Goal: Information Seeking & Learning: Learn about a topic

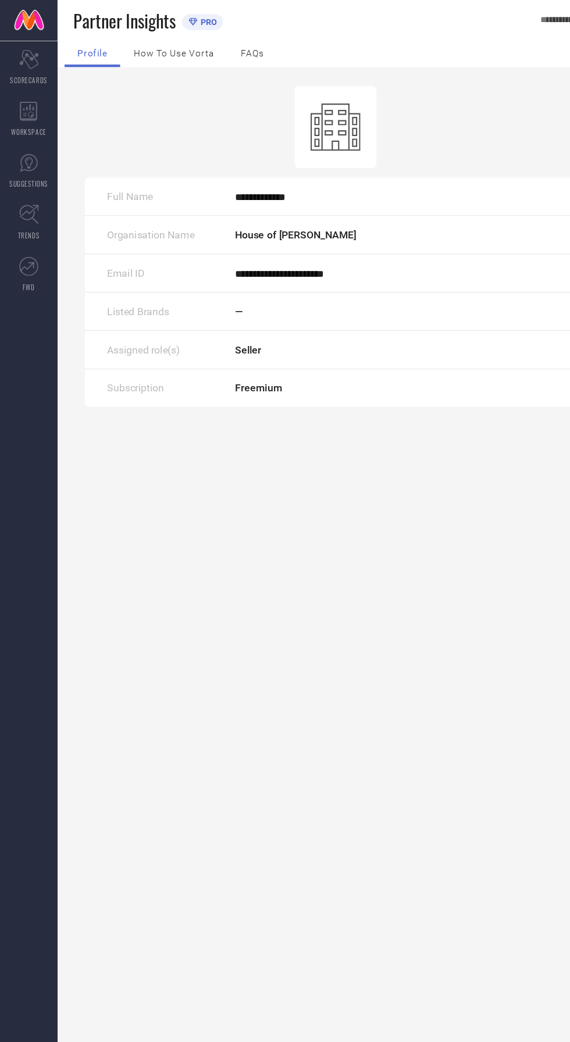
click at [25, 252] on link "FWD" at bounding box center [26, 249] width 52 height 47
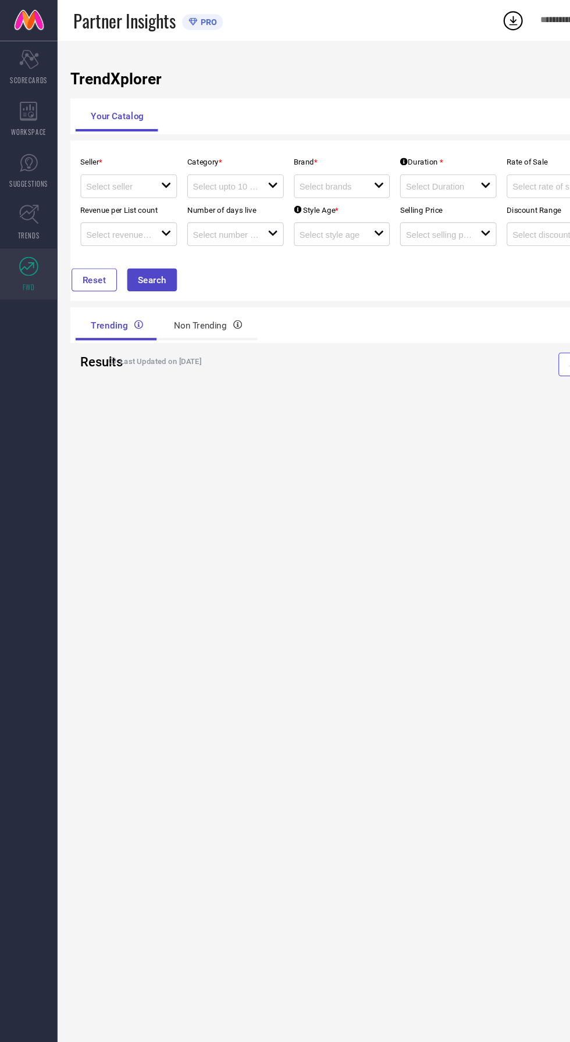
click at [46, 176] on link "SUGGESTIONS" at bounding box center [26, 155] width 52 height 47
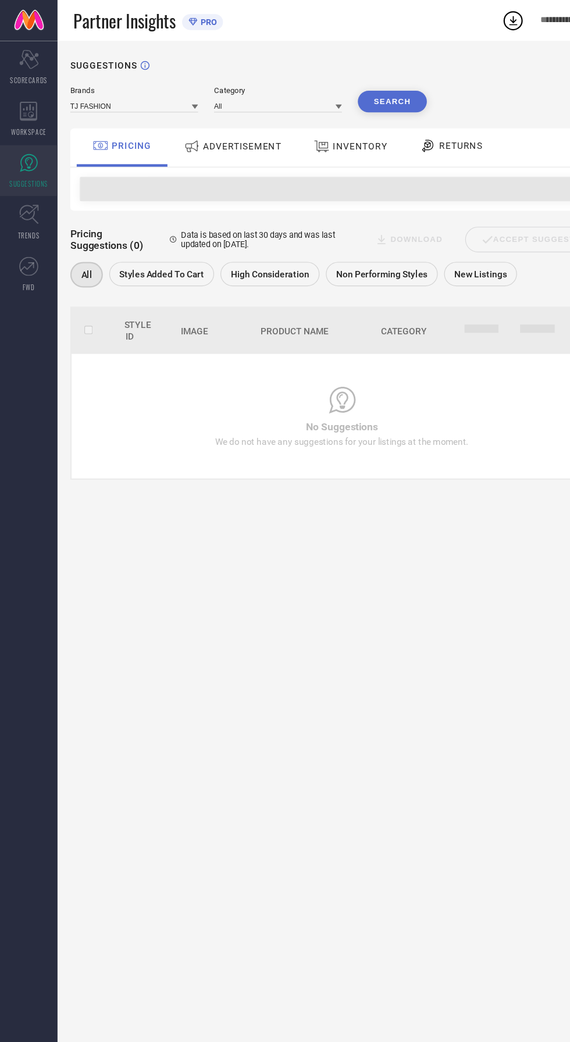
click at [51, 194] on link "TRENDS" at bounding box center [26, 202] width 52 height 47
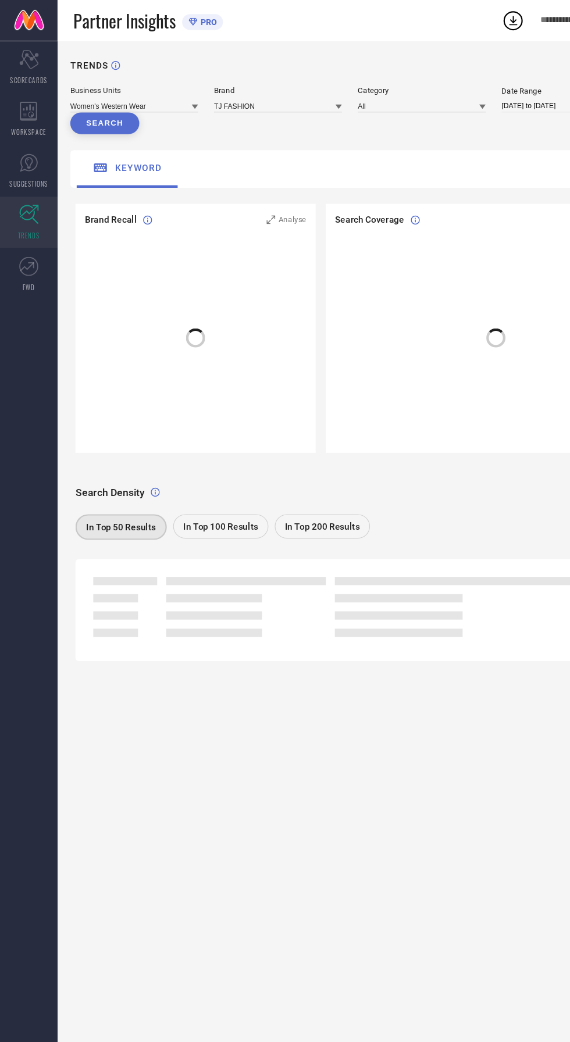
click at [47, 152] on link "SUGGESTIONS" at bounding box center [26, 155] width 52 height 47
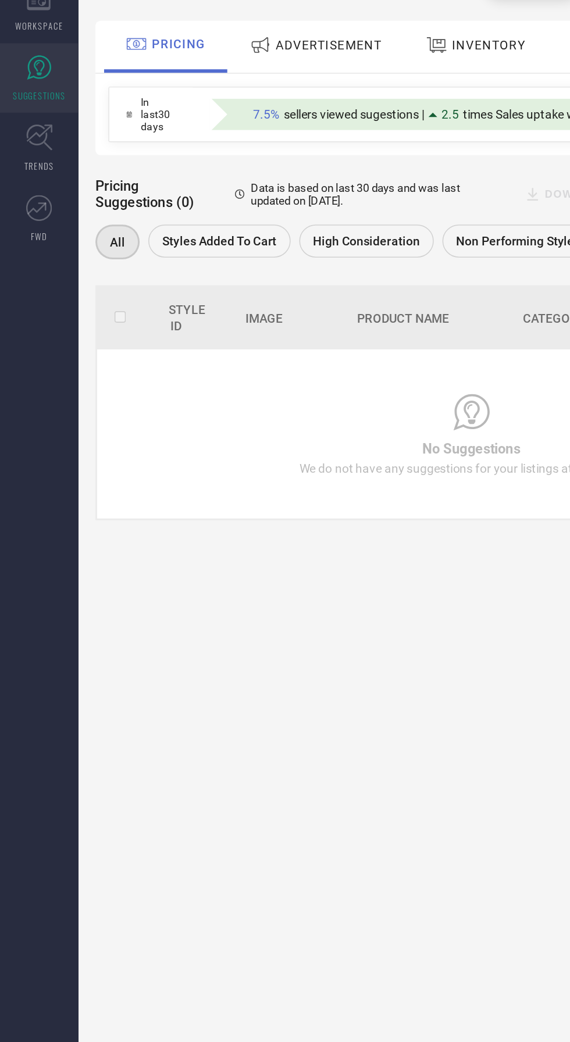
click at [223, 134] on span "ADVERTISEMENT" at bounding box center [220, 132] width 71 height 9
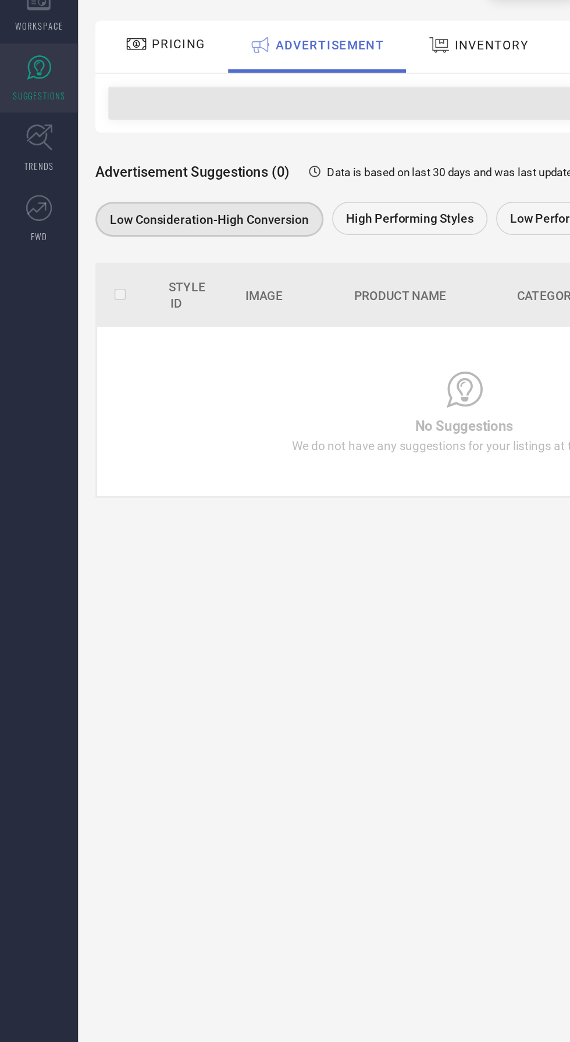
click at [335, 124] on div "INVENTORY" at bounding box center [320, 133] width 73 height 21
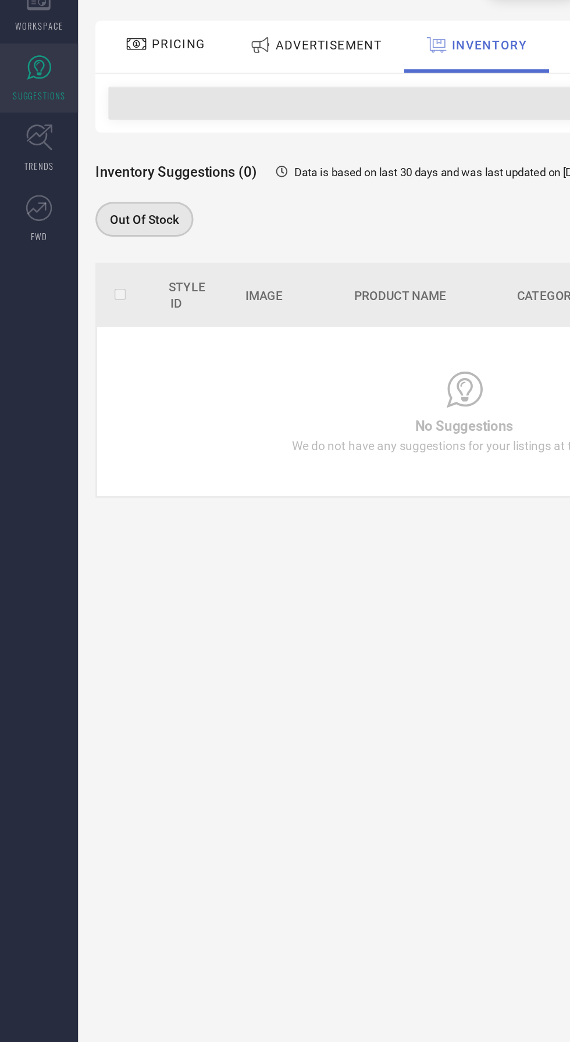
click at [96, 146] on div "PRICING" at bounding box center [111, 134] width 83 height 35
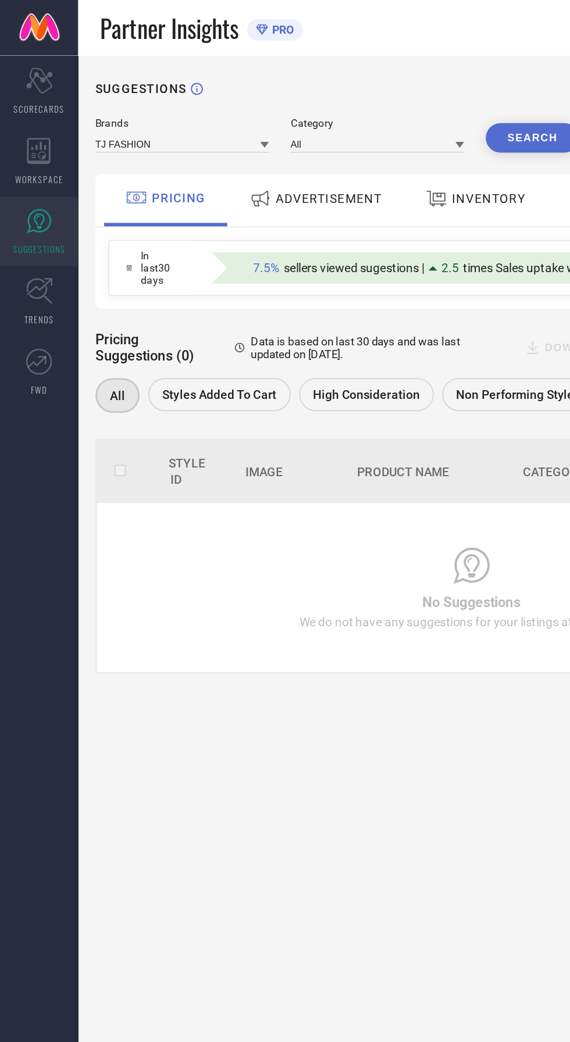
click at [19, 46] on icon "Scorecard" at bounding box center [26, 53] width 18 height 17
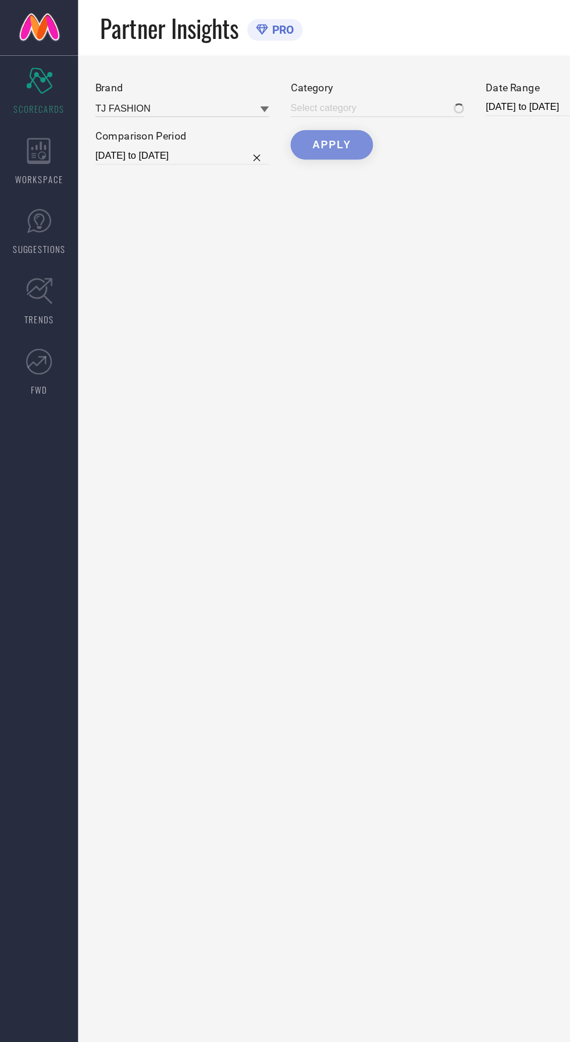
type input "All"
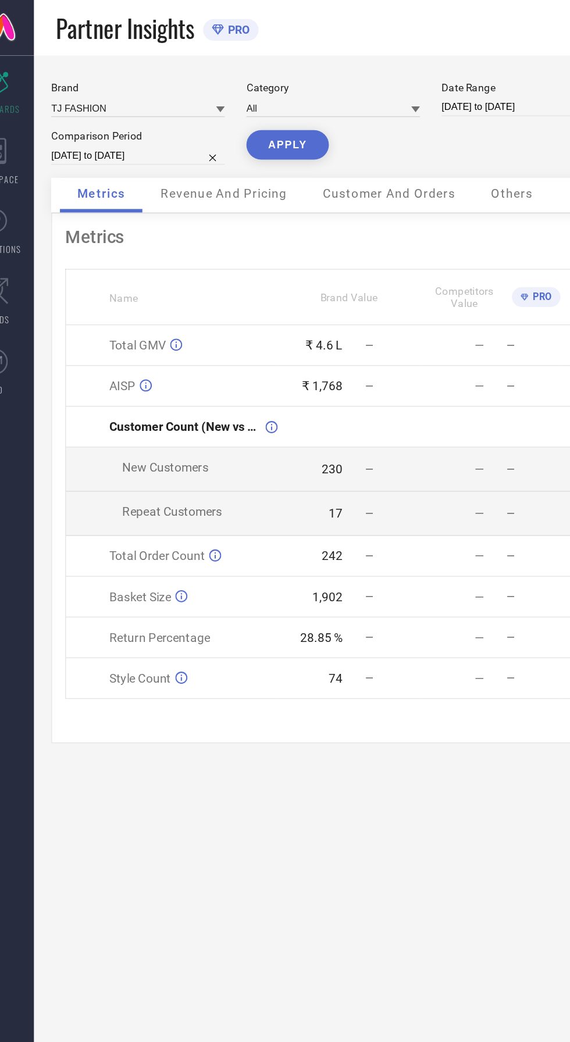
click at [171, 134] on span "Revenue And Pricing" at bounding box center [179, 129] width 85 height 9
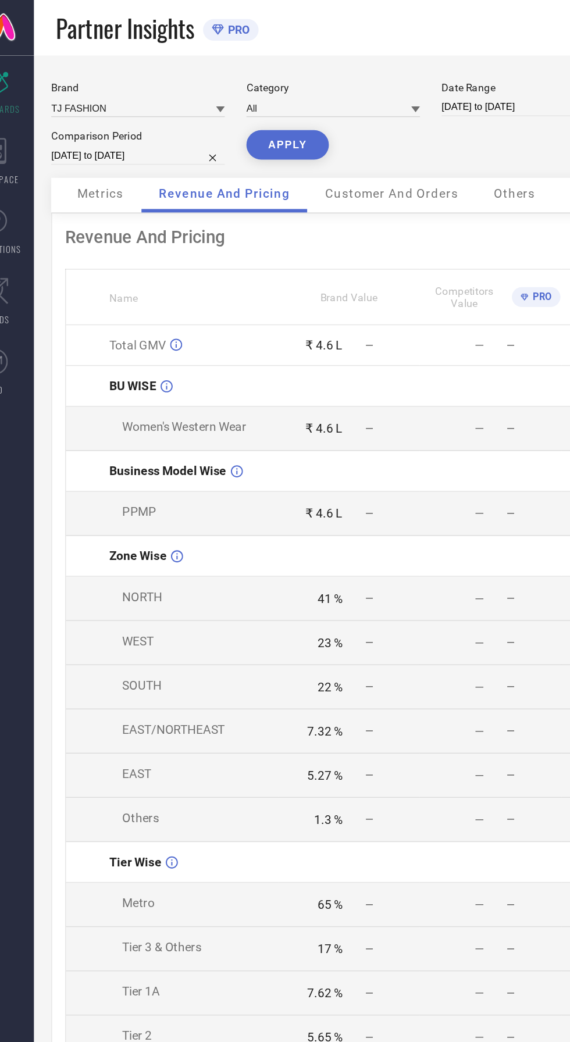
click at [279, 130] on span "Customer And Orders" at bounding box center [292, 129] width 89 height 9
